Goal: Information Seeking & Learning: Learn about a topic

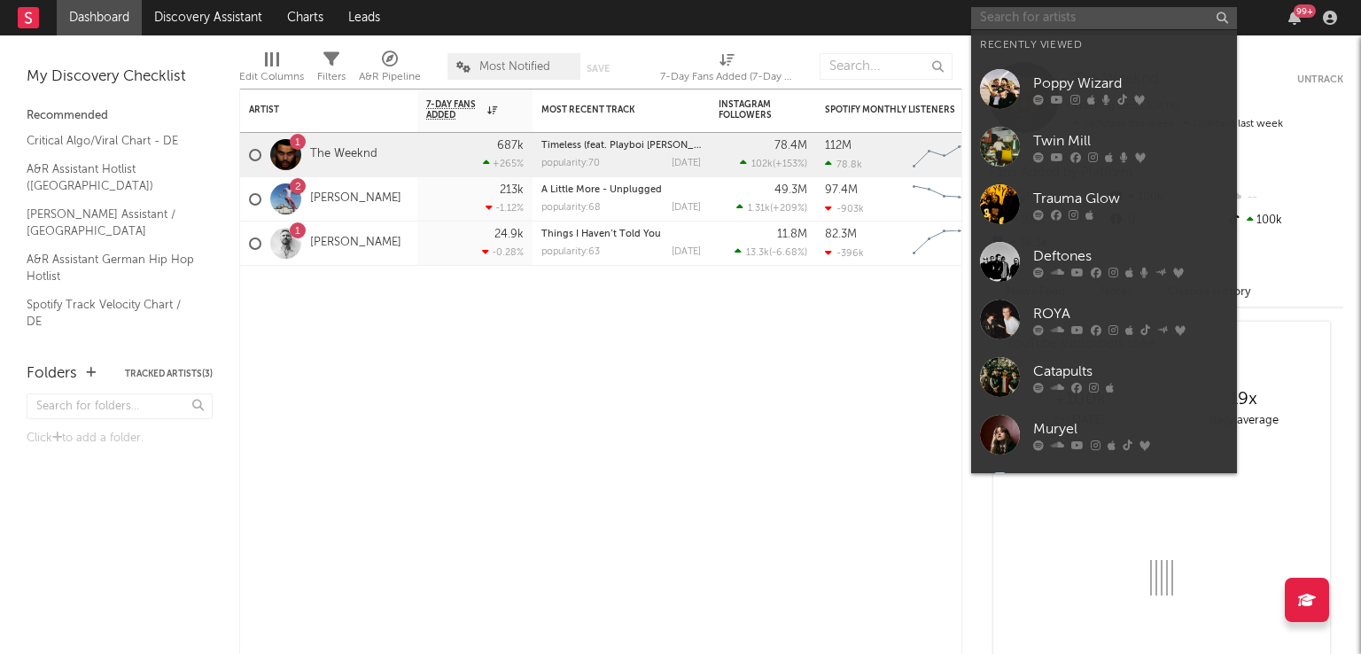
click at [1015, 22] on input "text" at bounding box center [1104, 18] width 266 height 22
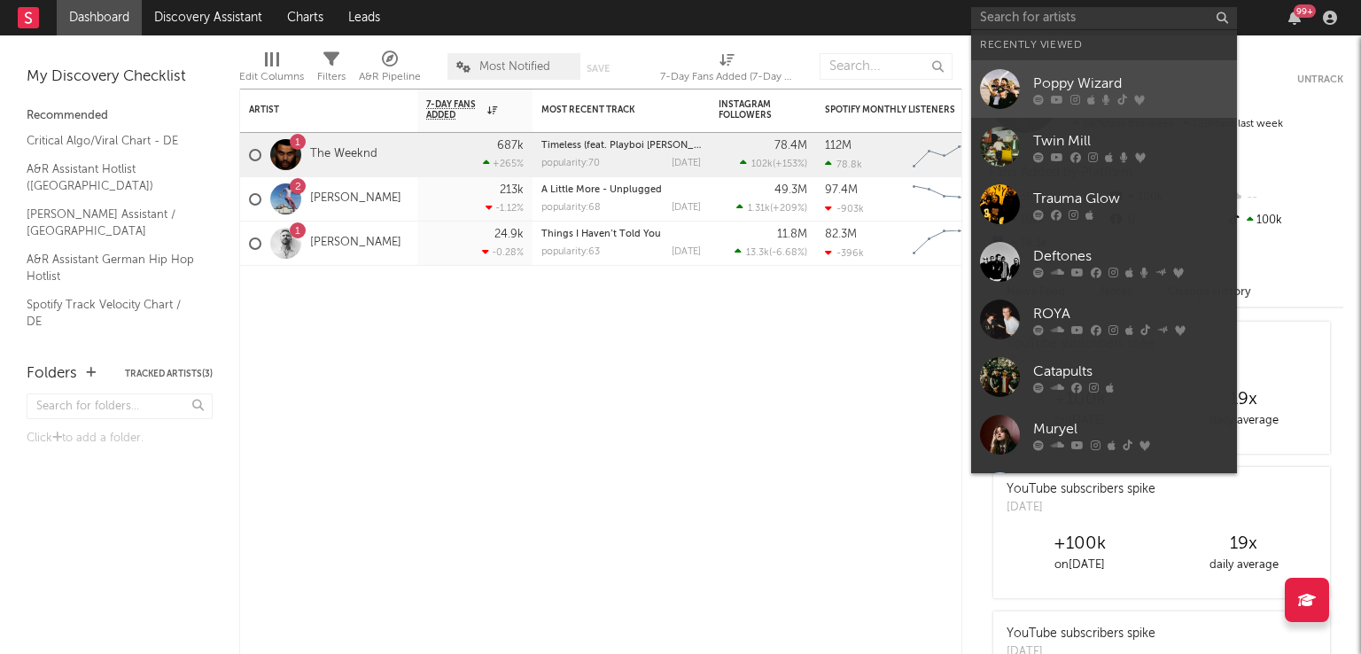
click at [1002, 87] on div at bounding box center [1000, 89] width 40 height 40
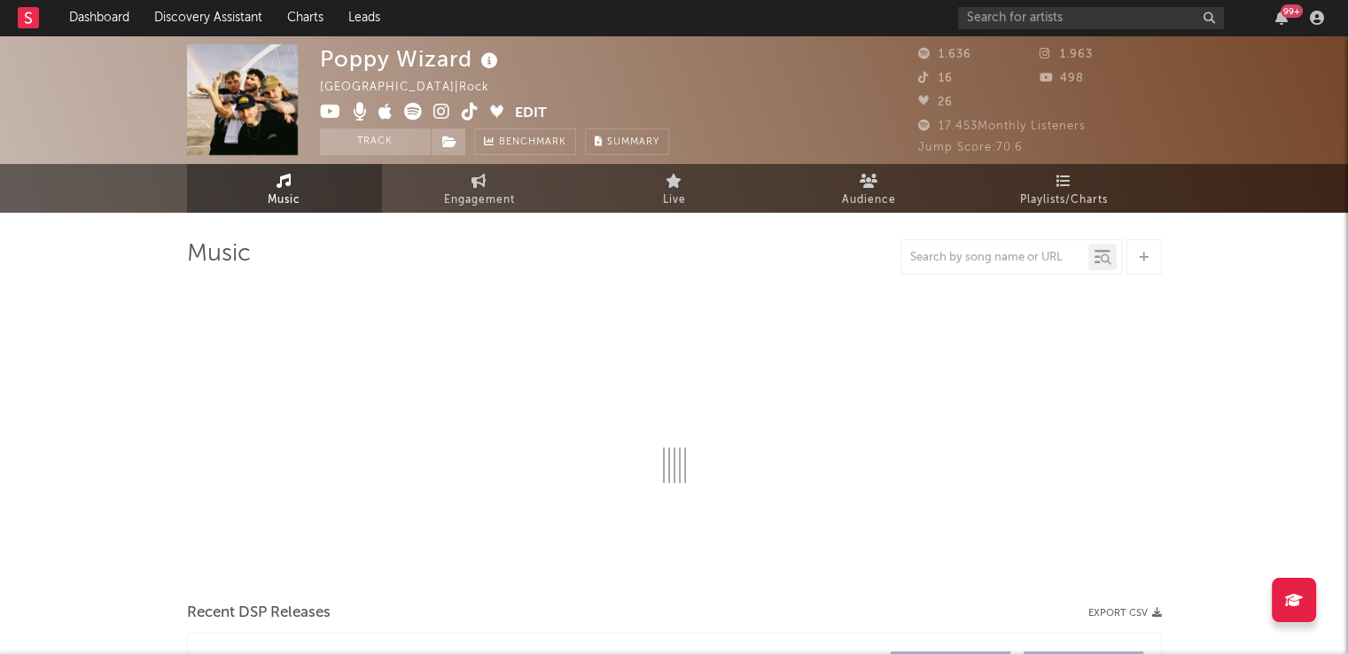
select select "6m"
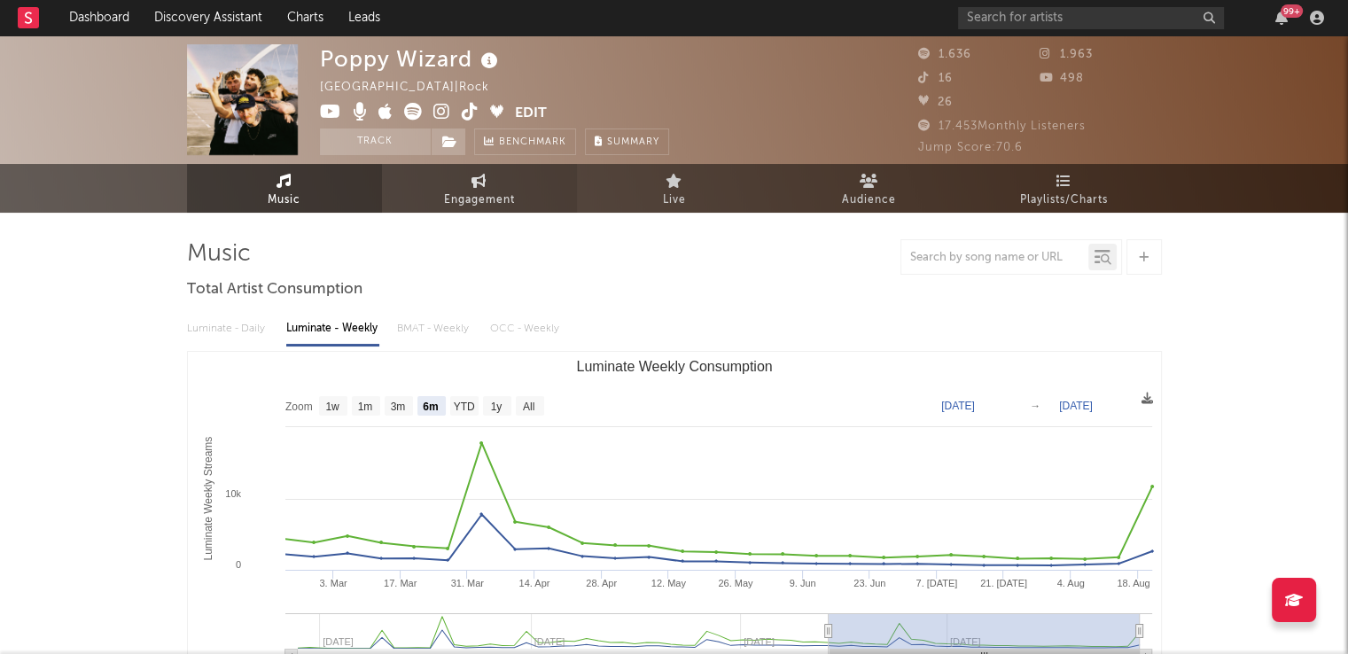
click at [494, 193] on span "Engagement" at bounding box center [479, 200] width 71 height 21
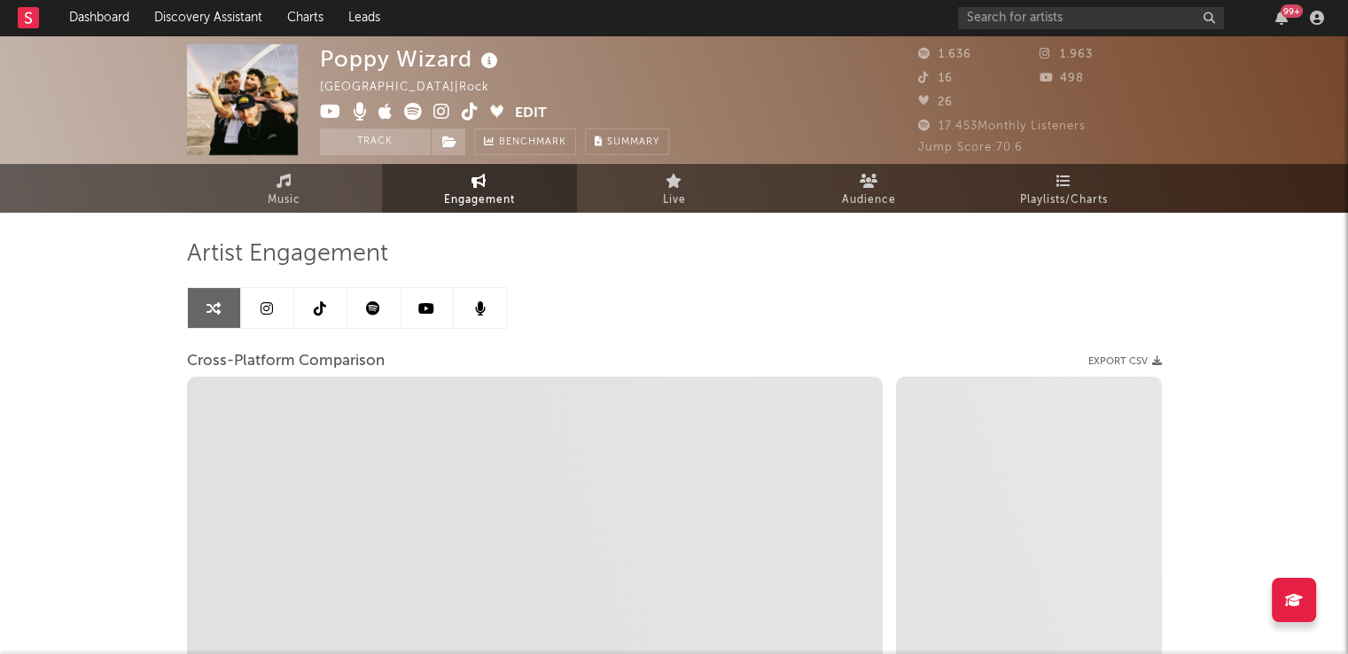
select select "1w"
select select "1m"
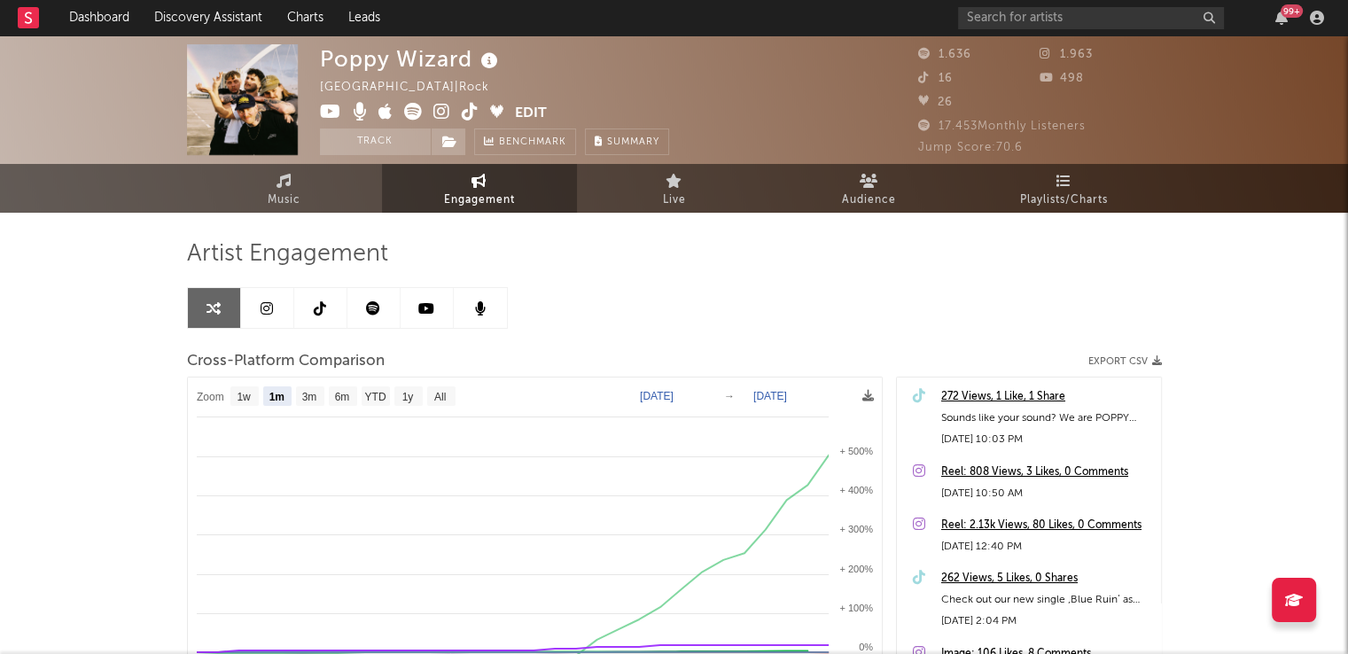
click at [375, 311] on icon at bounding box center [373, 308] width 14 height 14
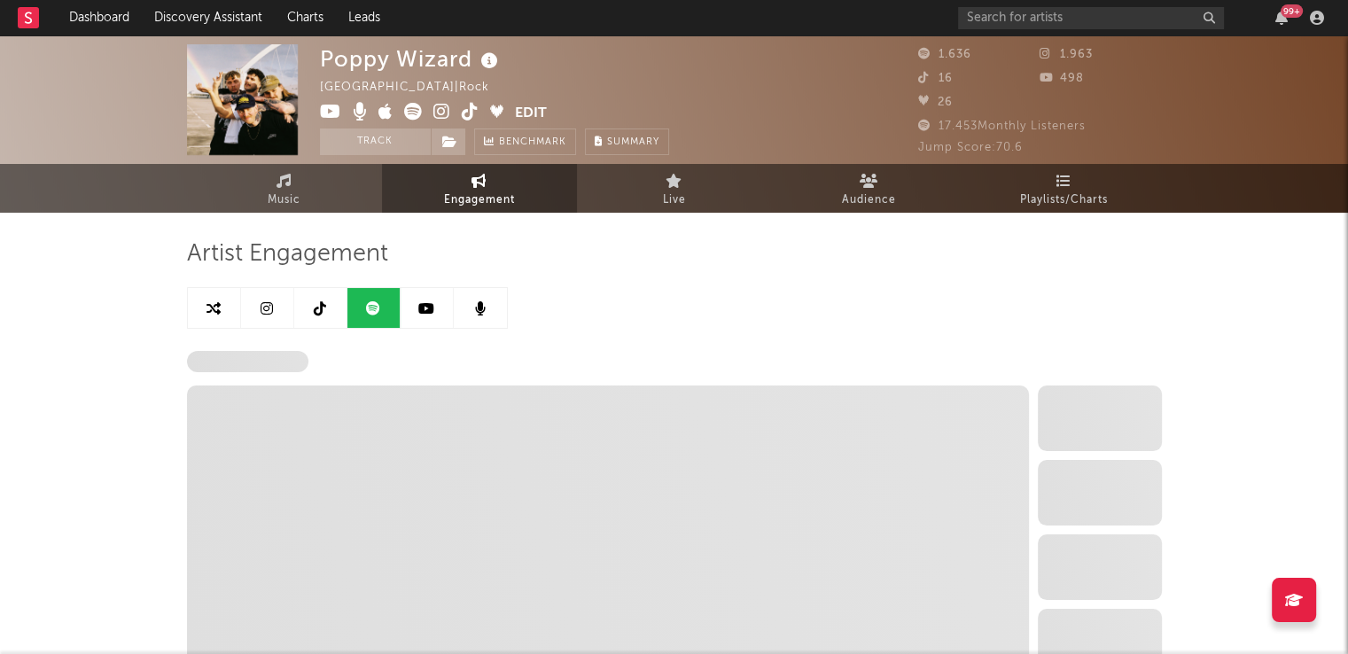
select select "6m"
select select "1w"
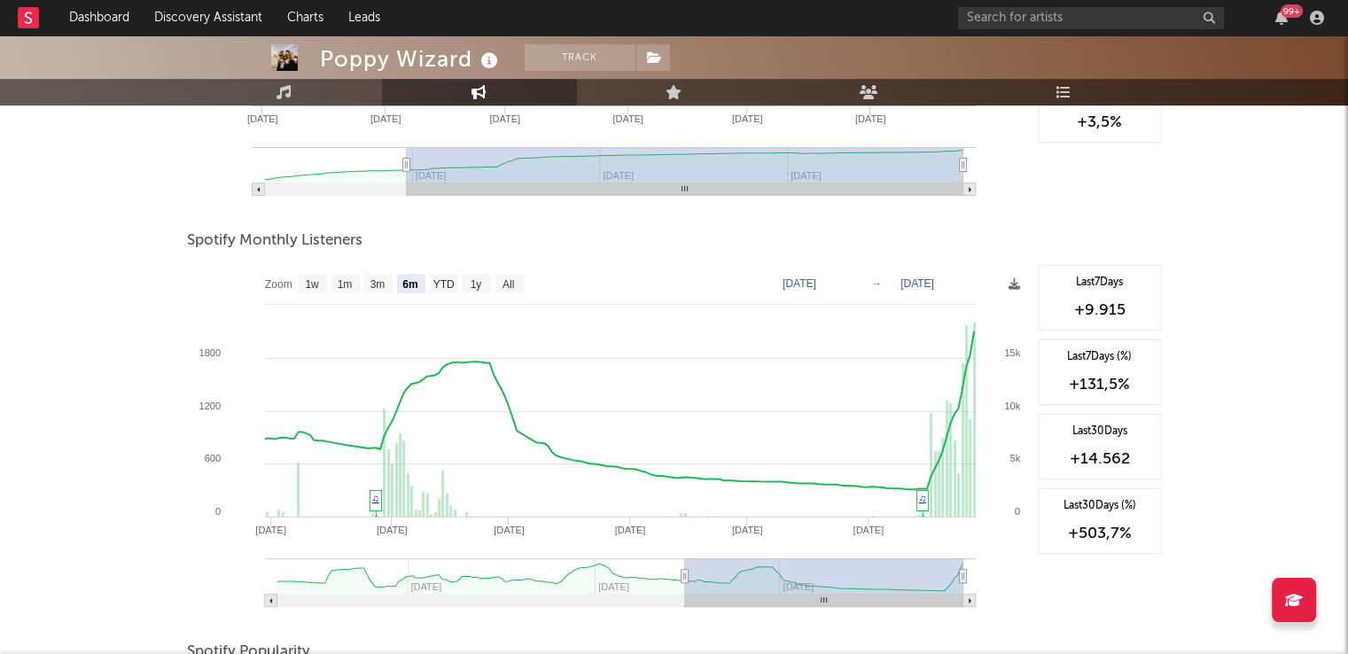
scroll to position [532, 0]
click at [500, 283] on rect at bounding box center [509, 284] width 28 height 20
select select "All"
type input "[DATE]"
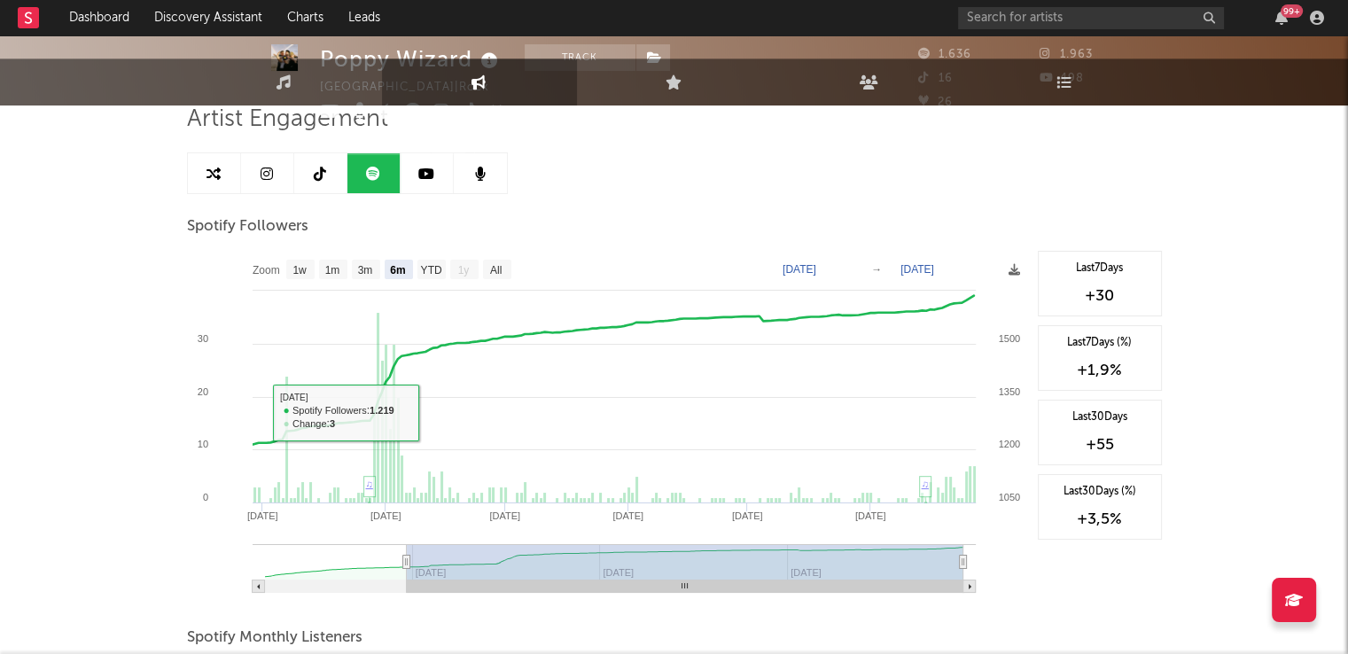
scroll to position [0, 0]
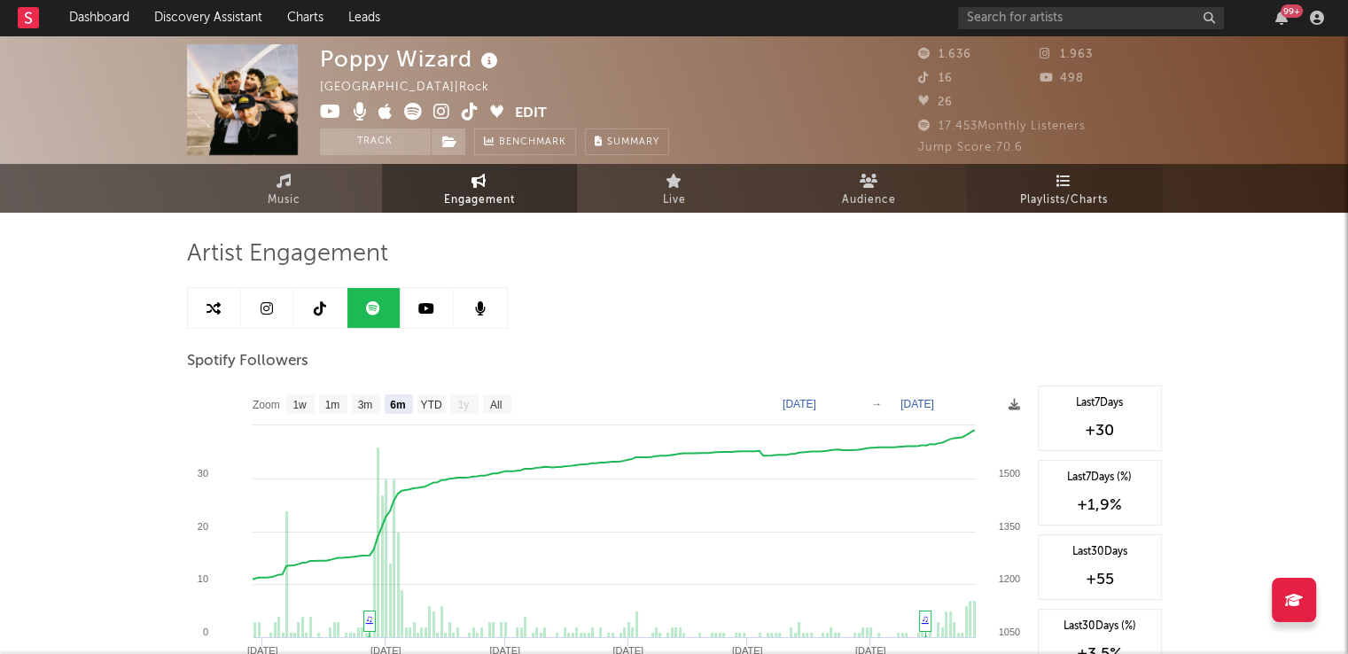
click at [1067, 180] on icon at bounding box center [1064, 181] width 15 height 14
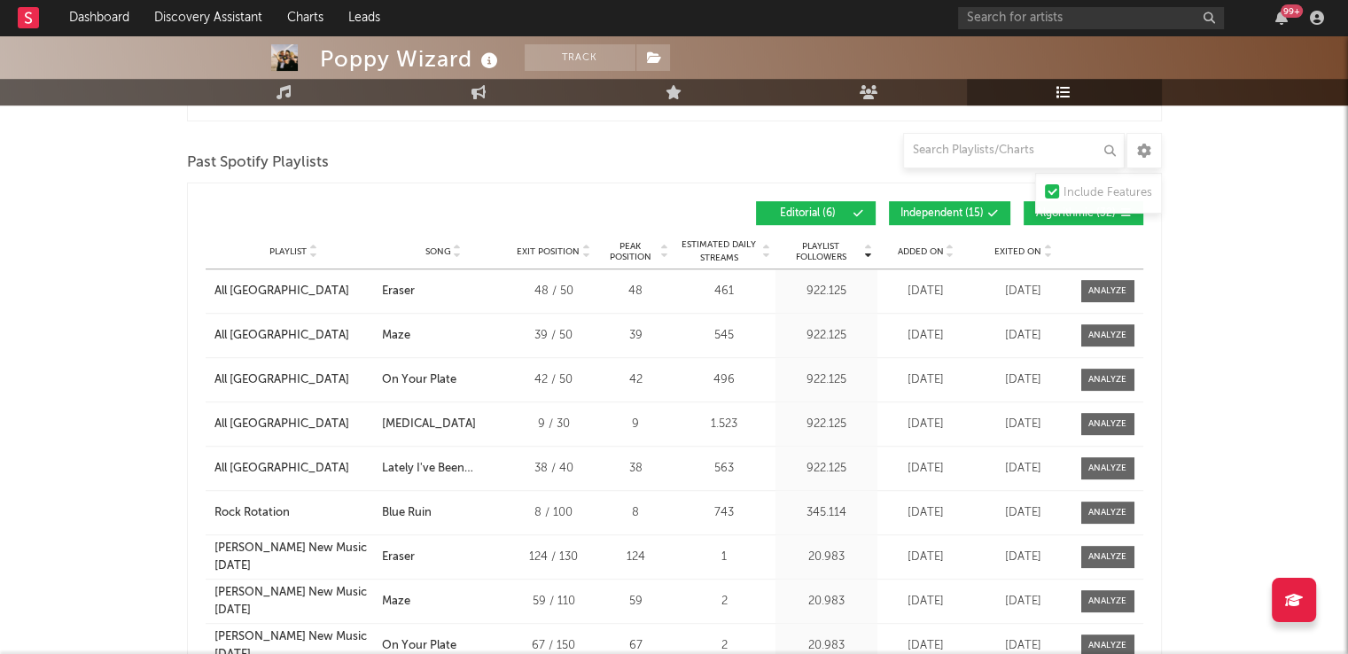
scroll to position [975, 0]
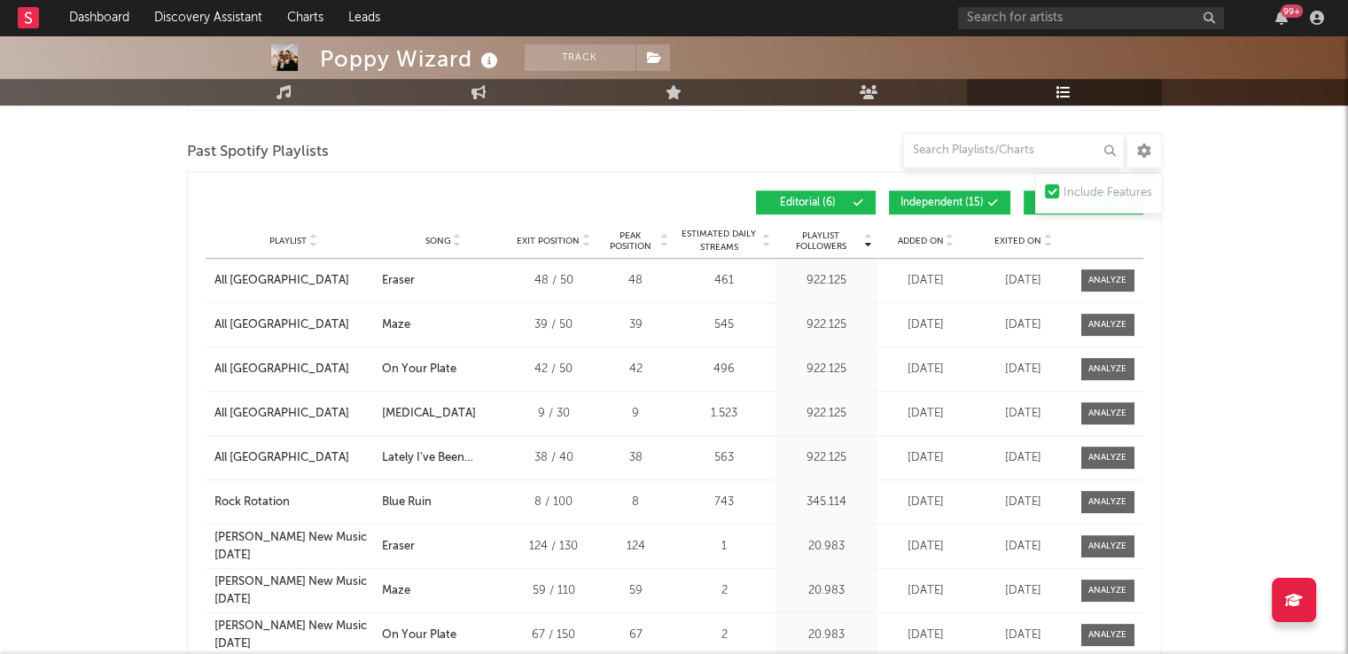
click at [969, 203] on span "Independent ( 15 )" at bounding box center [942, 203] width 83 height 11
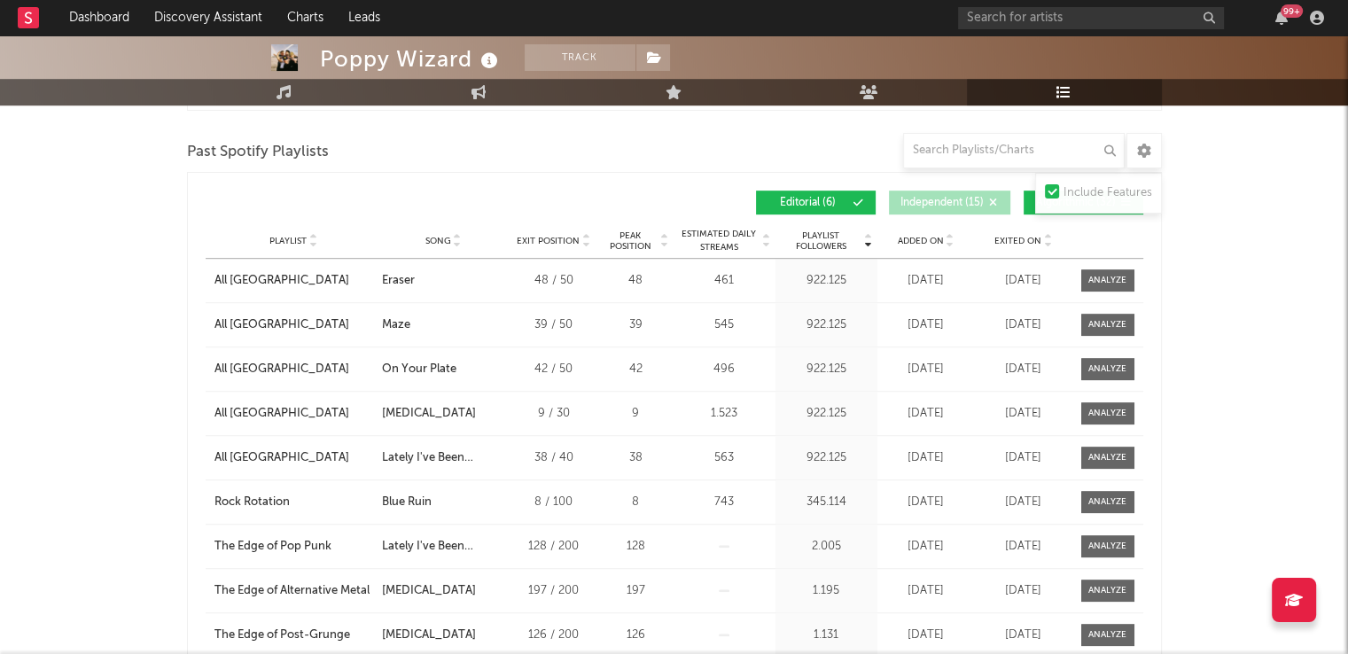
click at [1024, 206] on button "Algorithmic ( 32 )" at bounding box center [1084, 203] width 120 height 24
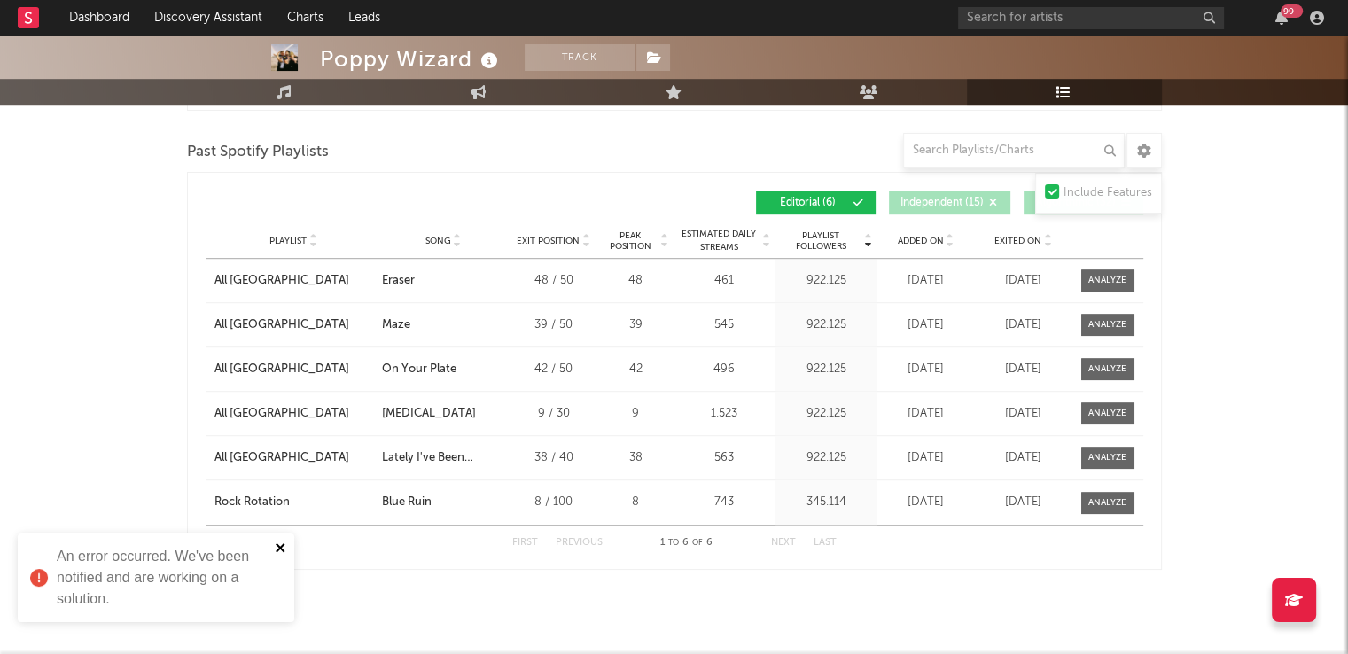
click at [280, 547] on icon "close" at bounding box center [280, 547] width 9 height 9
click at [266, 502] on div "Rock Rotation" at bounding box center [252, 503] width 75 height 18
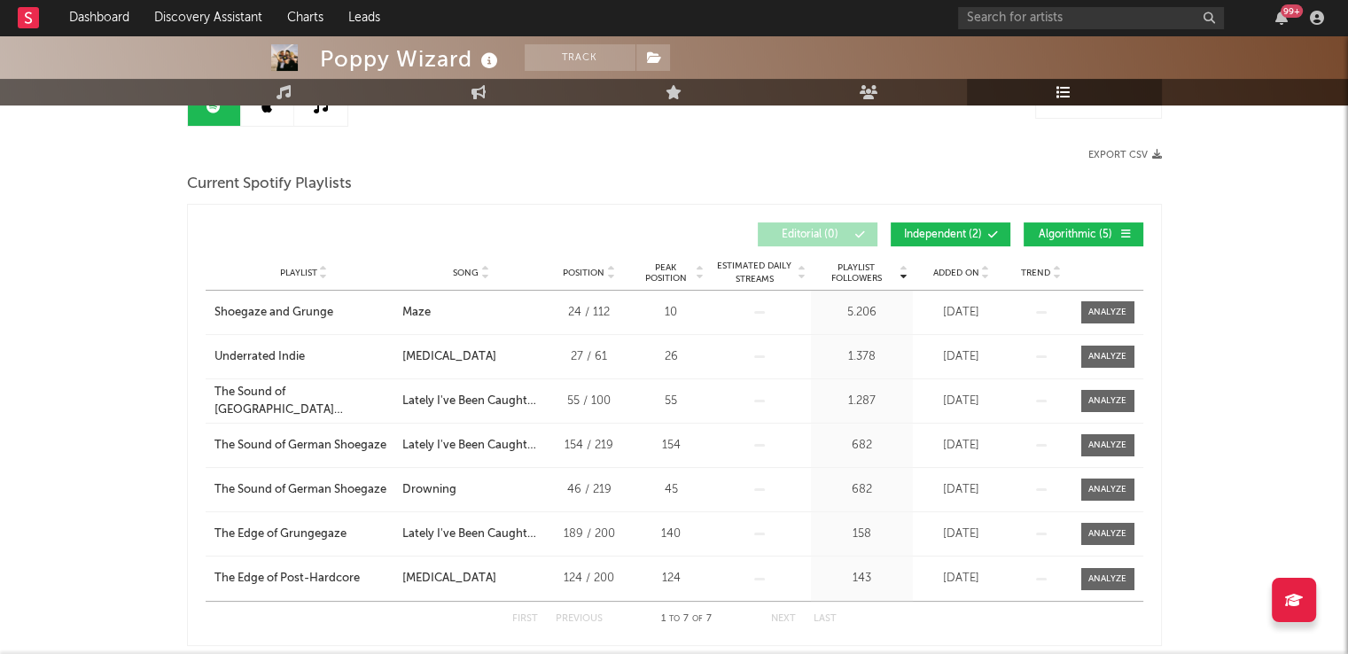
scroll to position [0, 0]
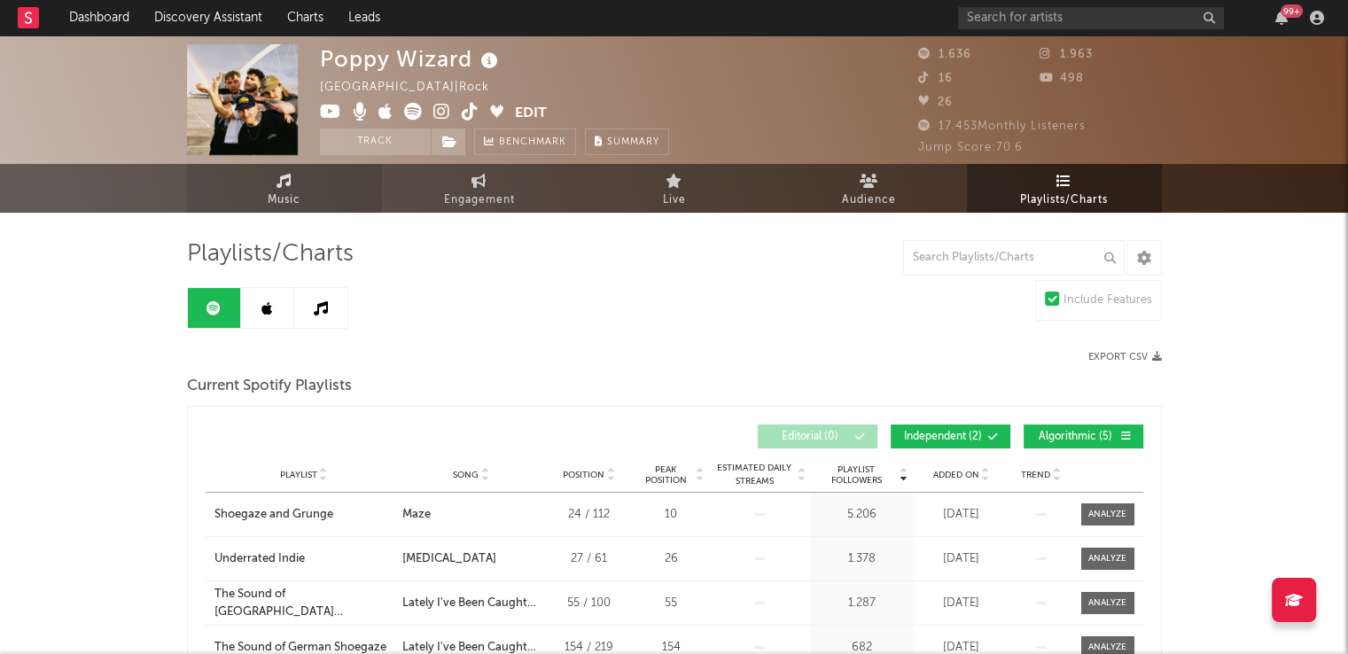
click at [268, 196] on span "Music" at bounding box center [284, 200] width 33 height 21
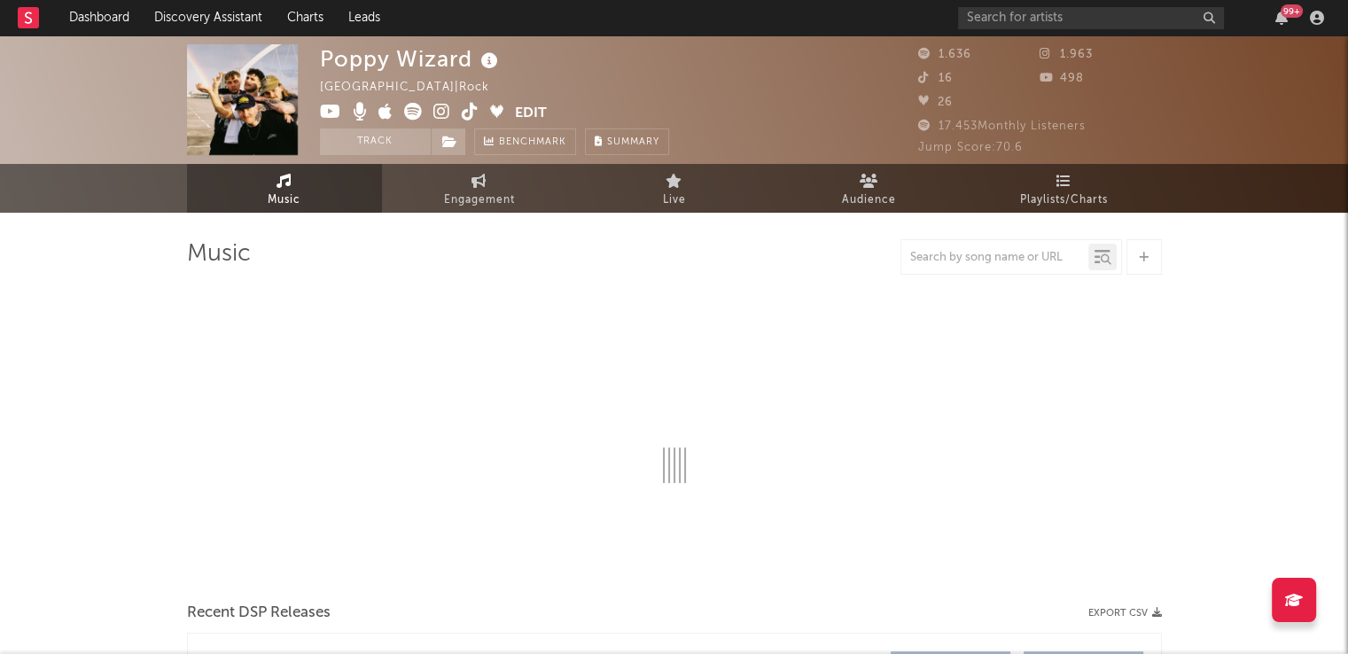
select select "6m"
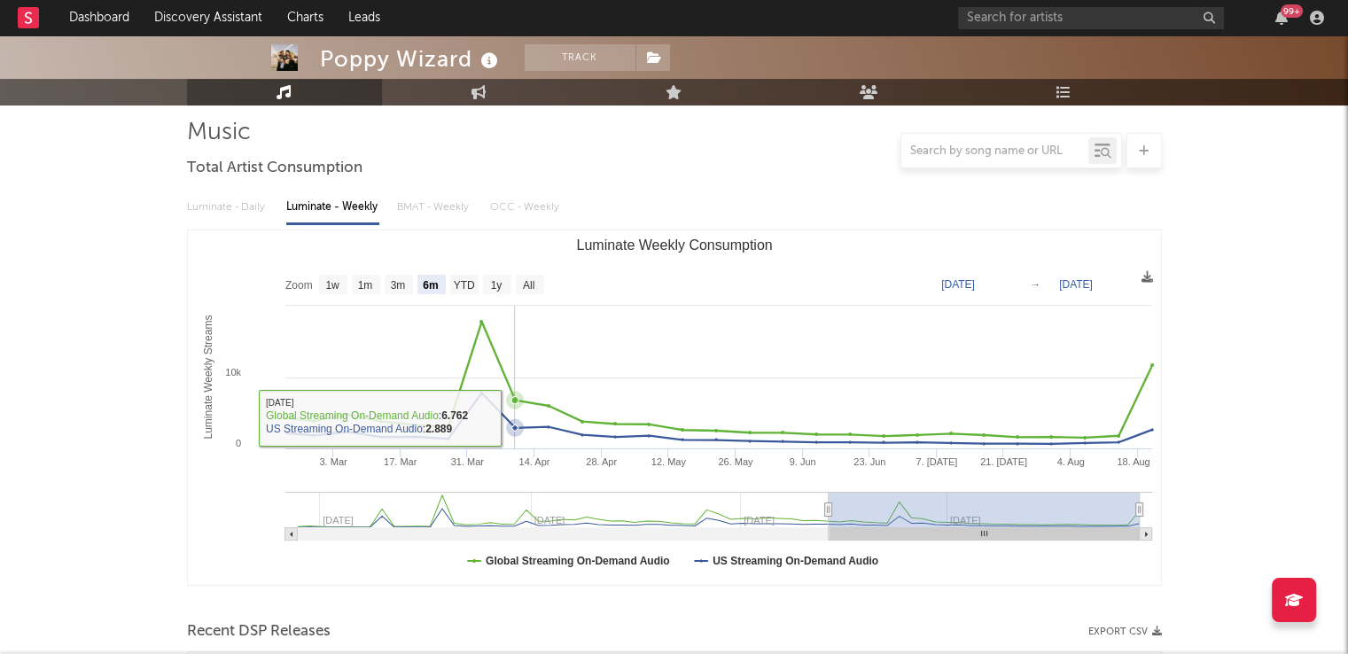
scroll to position [266, 0]
